Goal: Book appointment/travel/reservation

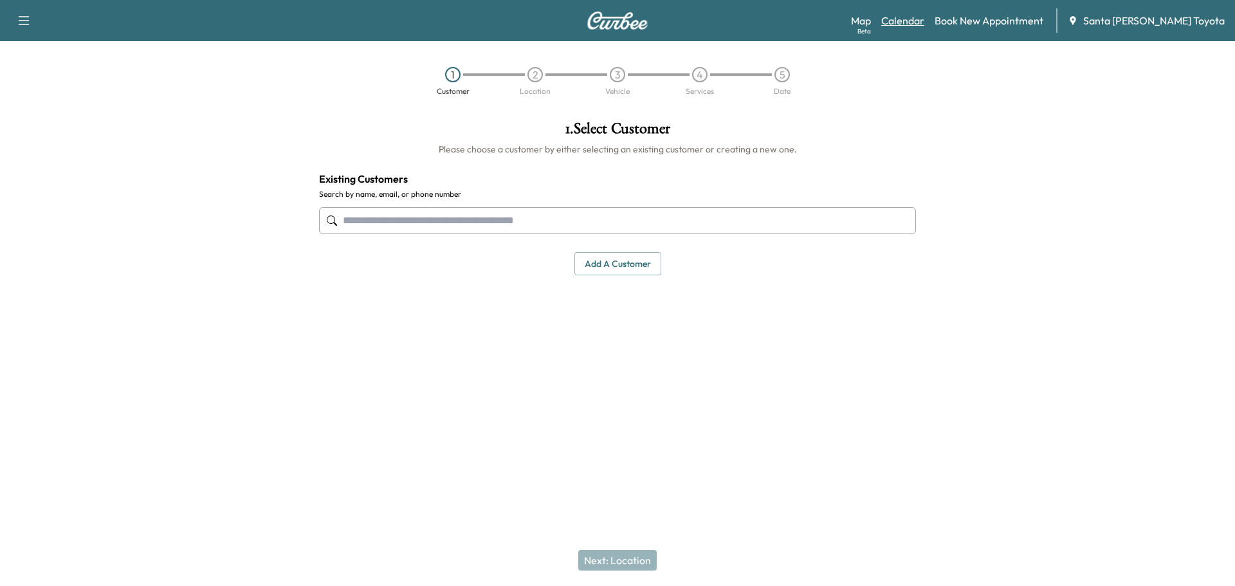
click at [924, 19] on link "Calendar" at bounding box center [902, 20] width 43 height 15
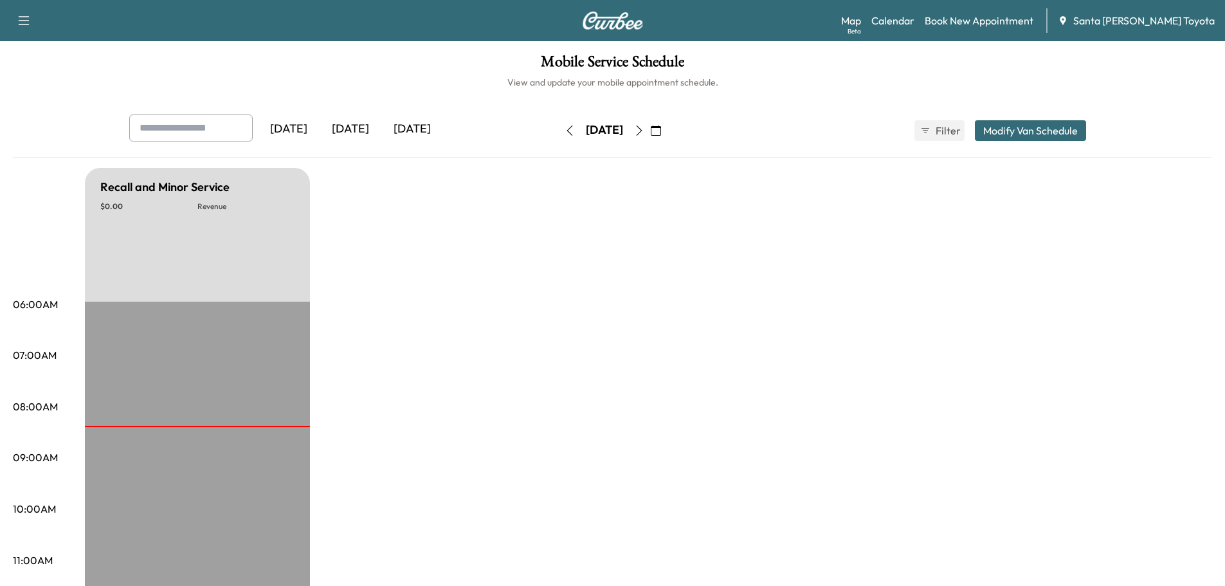
click at [667, 124] on button "button" at bounding box center [656, 130] width 22 height 21
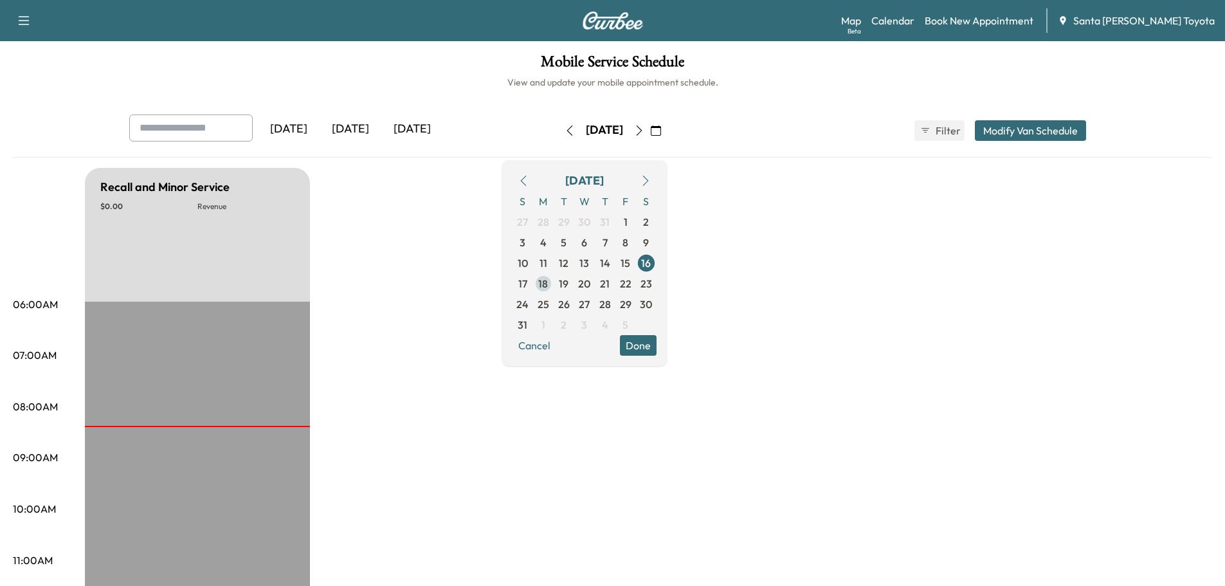
click at [548, 281] on span "18" at bounding box center [543, 283] width 10 height 15
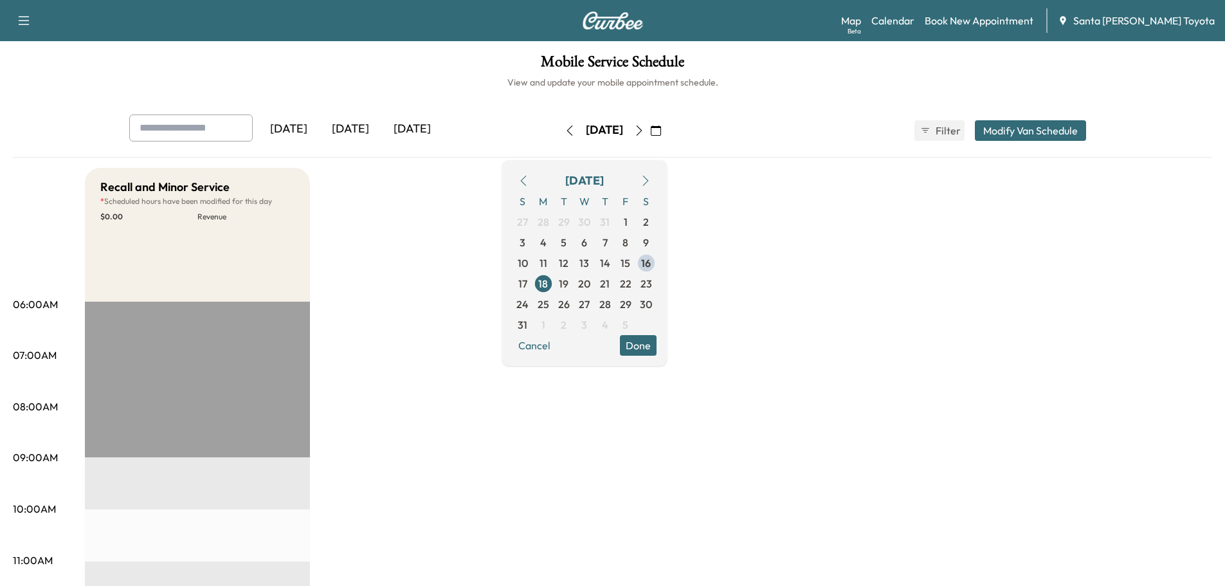
click at [657, 351] on button "Done" at bounding box center [638, 345] width 37 height 21
